Goal: Information Seeking & Learning: Learn about a topic

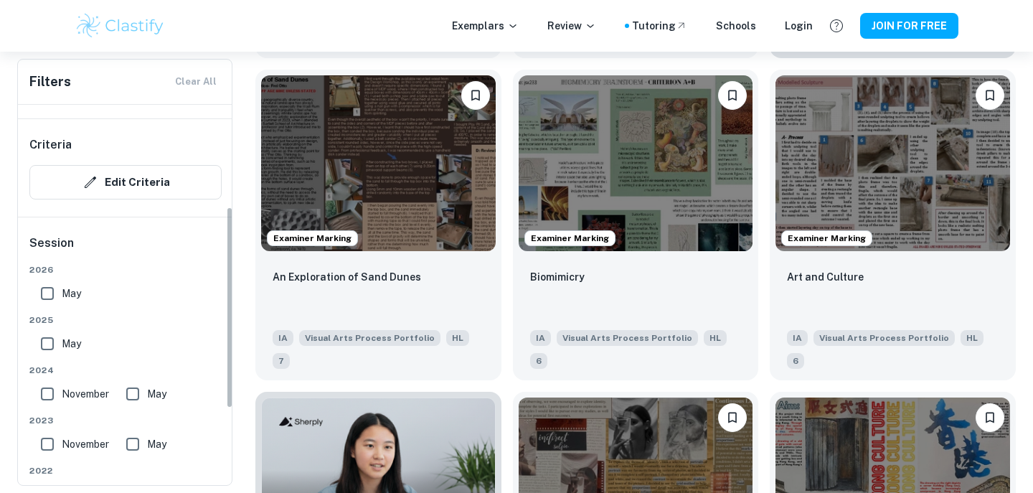
scroll to position [192, 0]
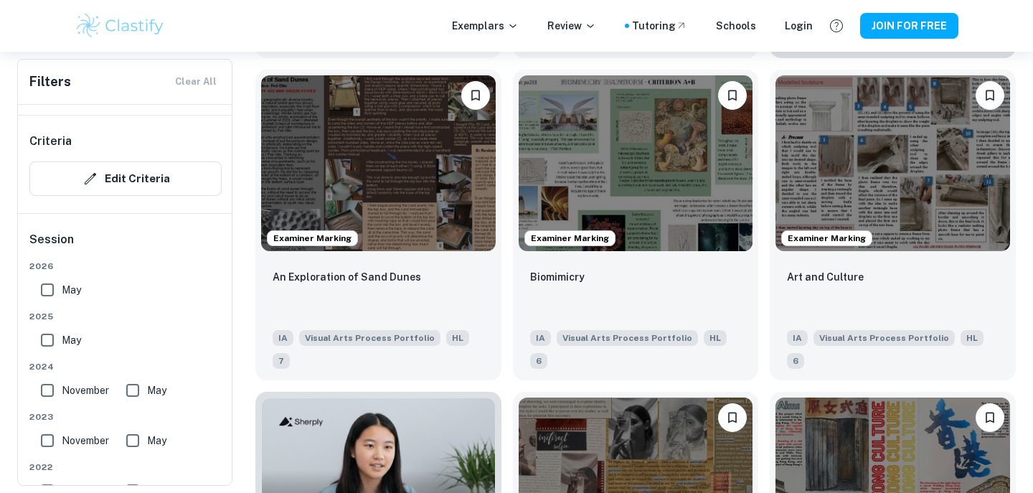
click at [45, 285] on input "May" at bounding box center [47, 289] width 29 height 29
checkbox input "true"
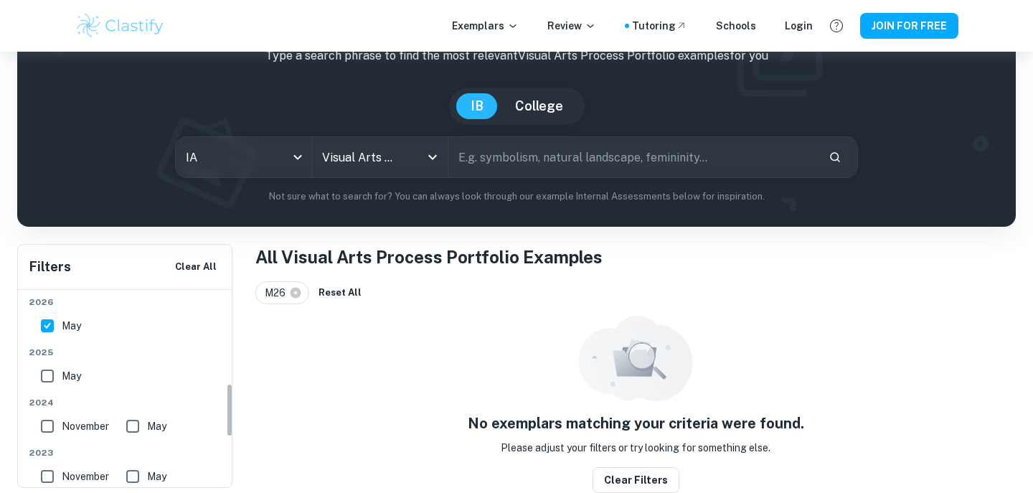
scroll to position [340, 0]
click at [48, 378] on input "May" at bounding box center [47, 376] width 29 height 29
checkbox input "true"
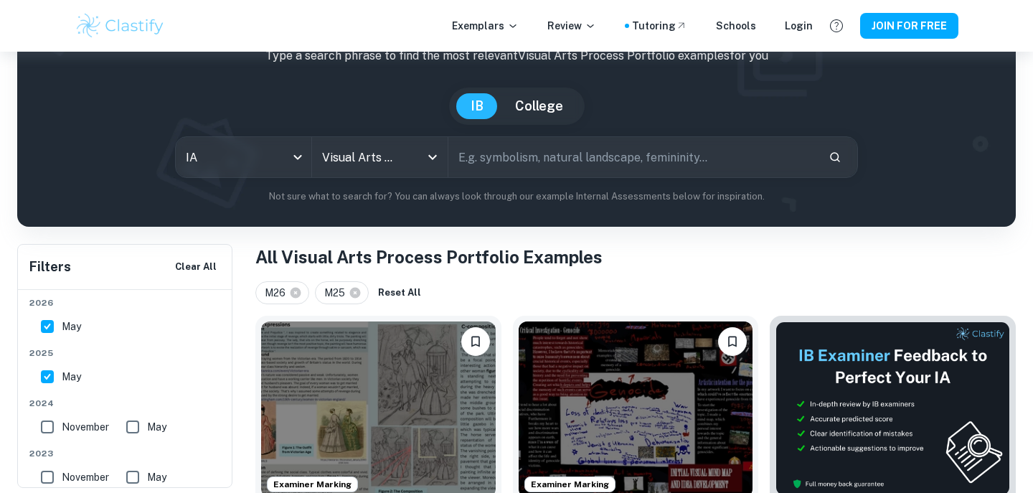
click at [47, 328] on input "May" at bounding box center [47, 326] width 29 height 29
checkbox input "false"
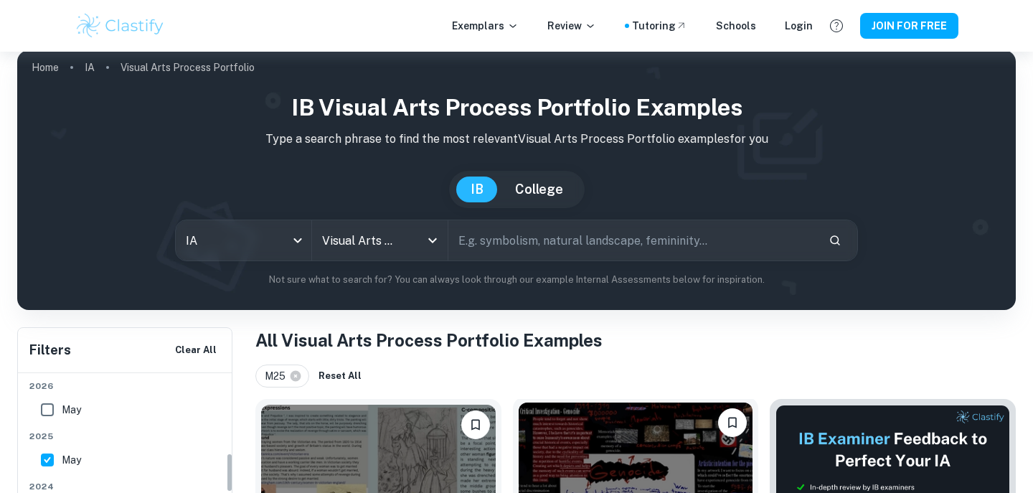
scroll to position [0, 0]
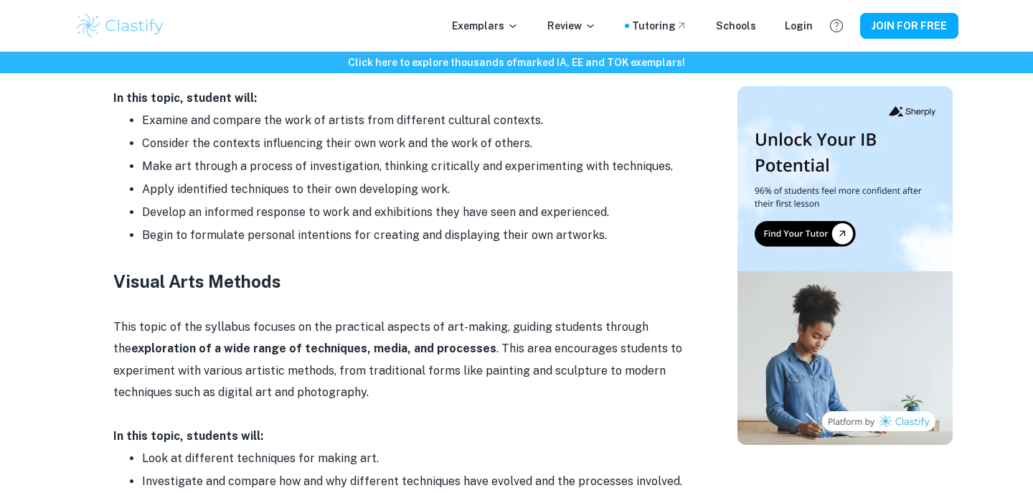
scroll to position [1069, 0]
